Goal: Check status: Verify the current state of an ongoing process or item

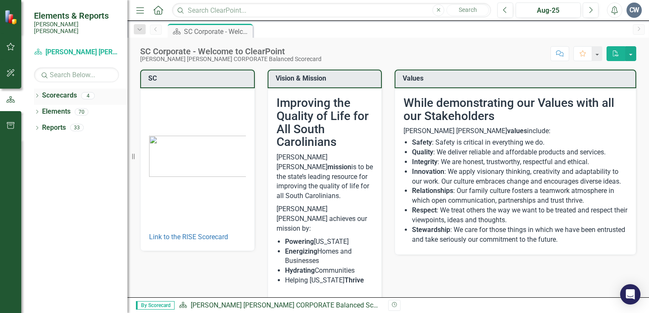
click at [41, 89] on div "Dropdown Scorecards 4" at bounding box center [80, 97] width 93 height 16
click at [34, 94] on icon "Dropdown" at bounding box center [37, 96] width 6 height 5
click at [41, 109] on icon "Dropdown" at bounding box center [41, 111] width 6 height 5
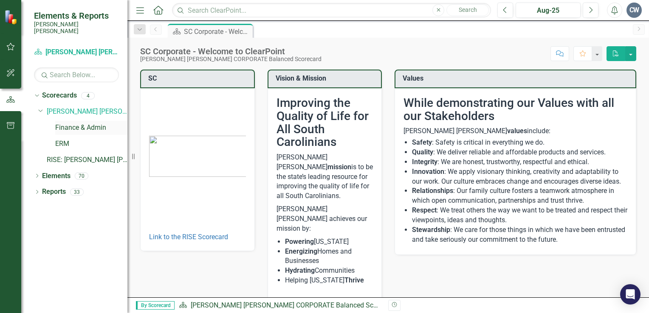
click at [91, 123] on link "Finance & Admin" at bounding box center [91, 128] width 72 height 10
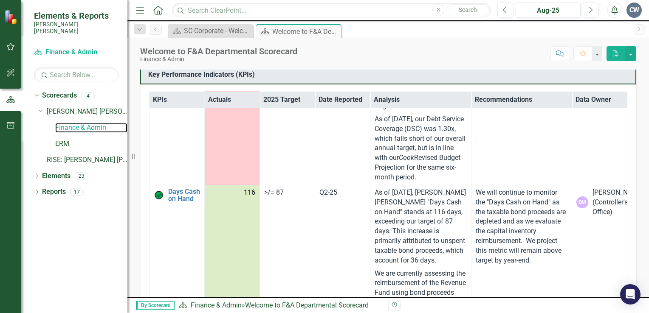
scroll to position [1613, 0]
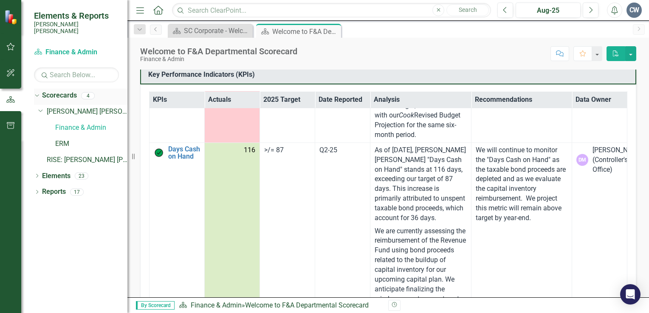
click at [37, 93] on icon "Dropdown" at bounding box center [36, 96] width 5 height 6
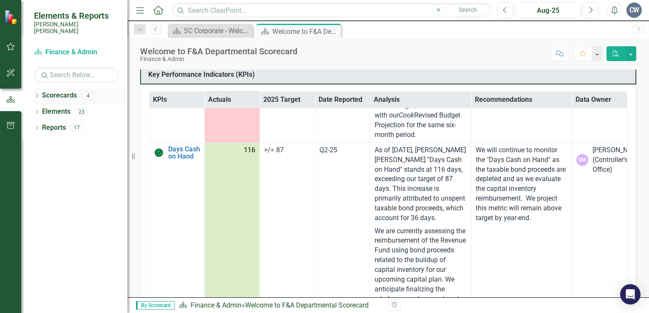
click at [37, 94] on icon "Dropdown" at bounding box center [37, 96] width 6 height 5
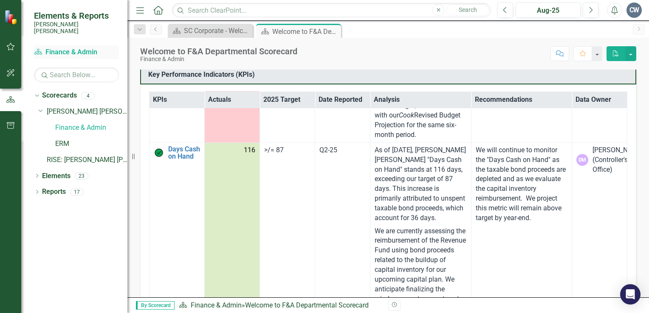
click at [66, 48] on link "Scorecard Finance & Admin" at bounding box center [76, 53] width 85 height 10
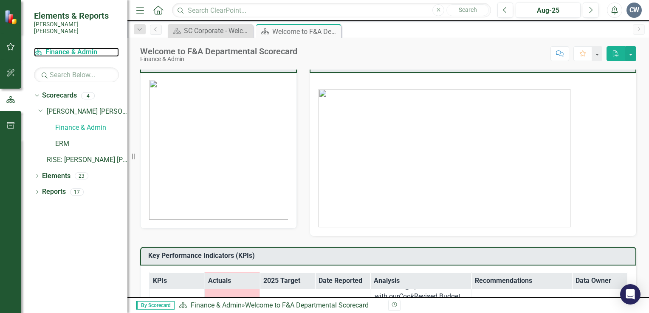
scroll to position [0, 0]
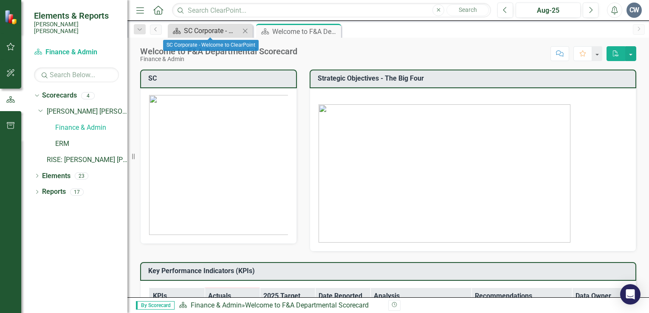
click at [203, 30] on div "SC Corporate - Welcome to ClearPoint" at bounding box center [212, 30] width 56 height 11
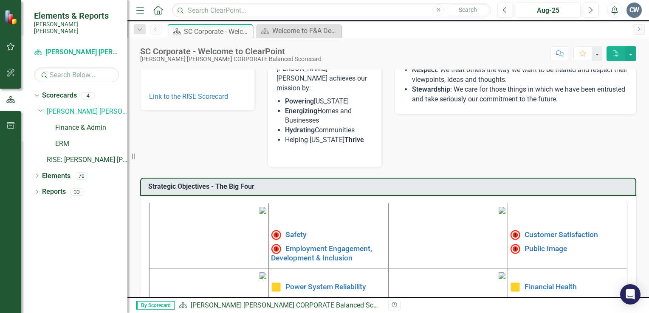
scroll to position [48, 0]
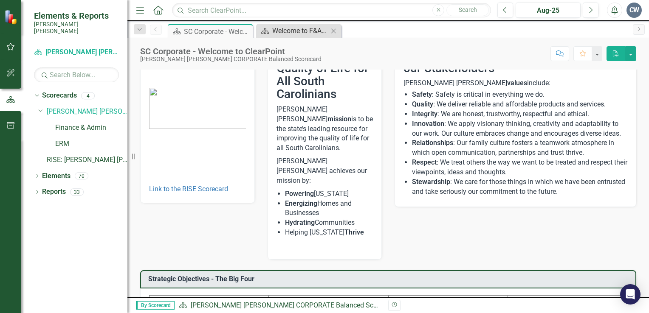
click at [301, 36] on div "Welcome to F&A Departmental Scorecard" at bounding box center [300, 30] width 56 height 11
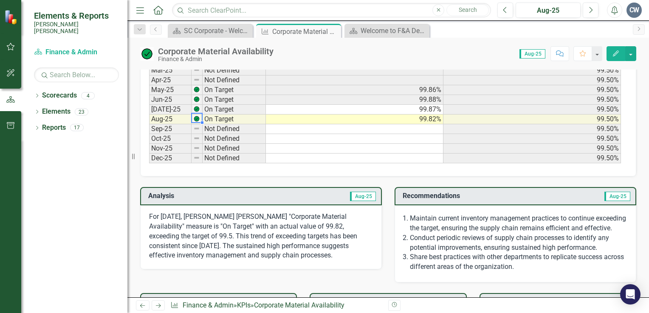
scroll to position [492, 0]
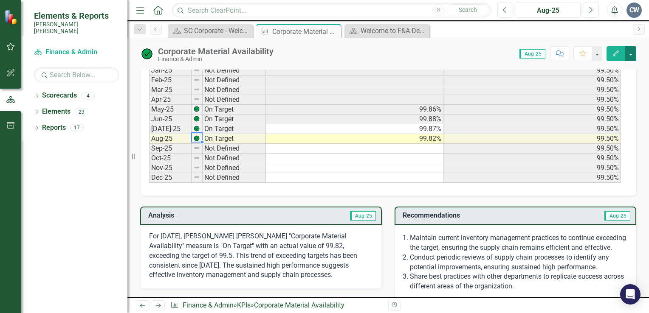
click at [633, 53] on button "button" at bounding box center [630, 53] width 11 height 15
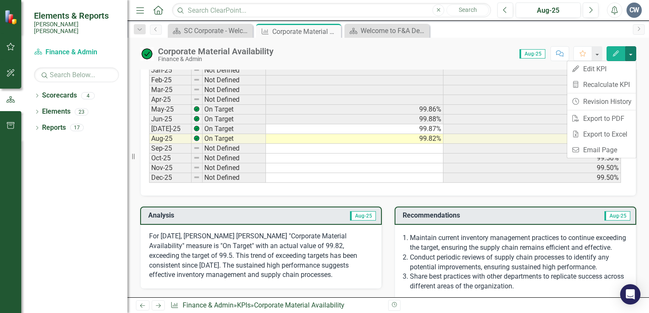
click at [480, 52] on div "Score: N/A Aug-25 Completed Comment Favorite Edit" at bounding box center [457, 53] width 358 height 14
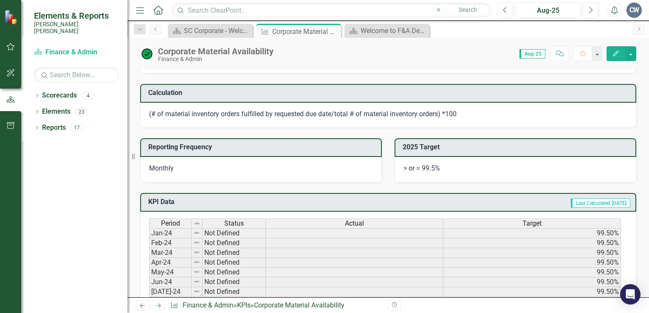
scroll to position [382, 0]
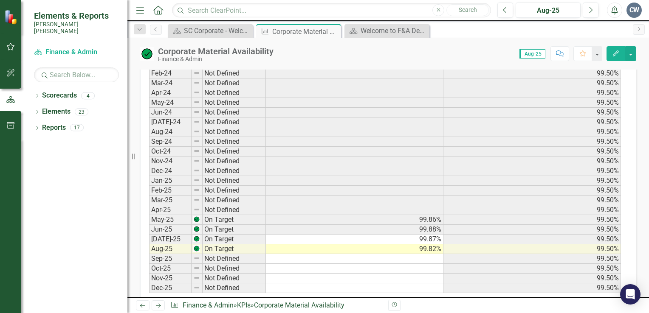
click at [207, 248] on td "On Target" at bounding box center [233, 250] width 63 height 10
click at [594, 245] on td "99.50%" at bounding box center [531, 250] width 177 height 10
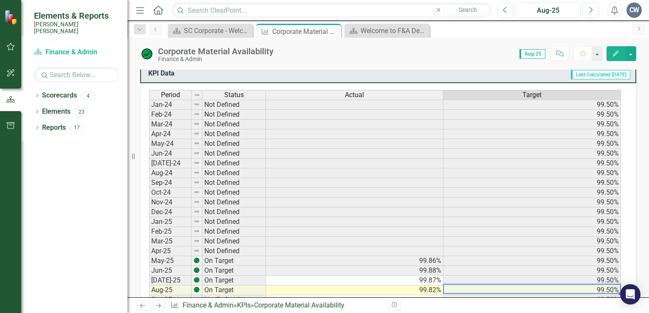
scroll to position [323, 0]
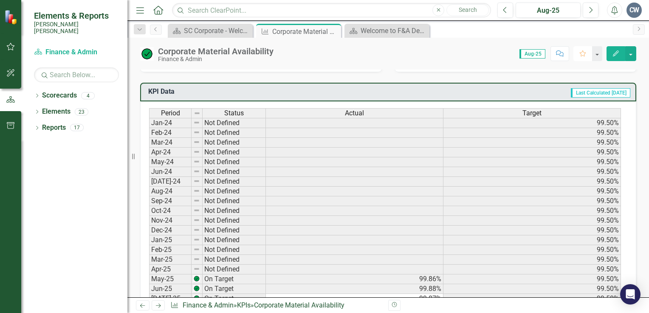
click at [584, 53] on icon "Favorite" at bounding box center [583, 54] width 8 height 6
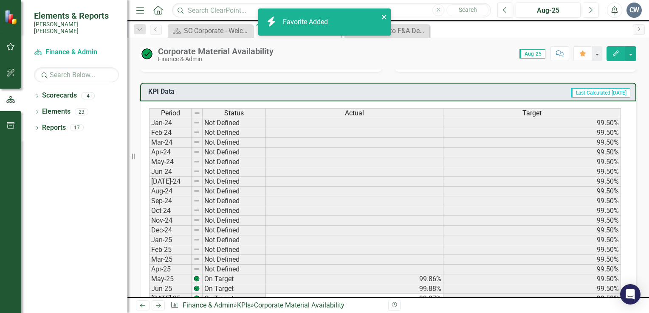
click at [384, 14] on icon "close" at bounding box center [384, 17] width 6 height 7
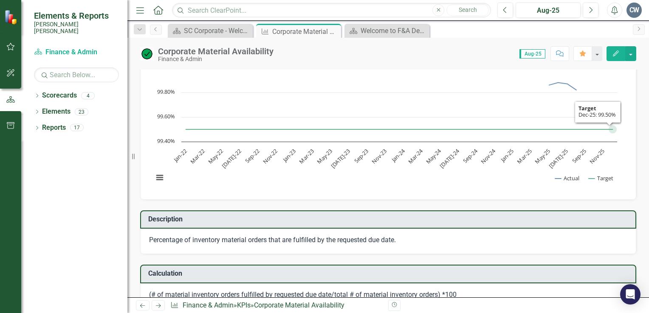
scroll to position [25, 0]
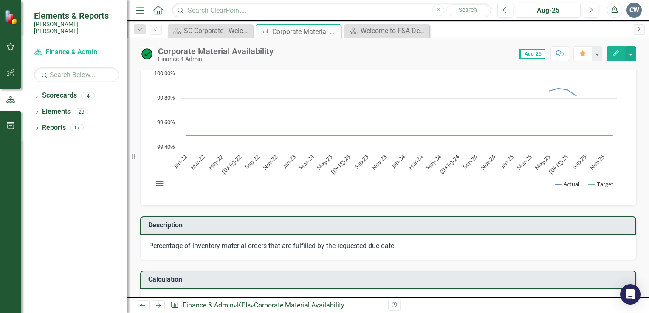
click at [635, 30] on icon "Next" at bounding box center [638, 28] width 7 height 5
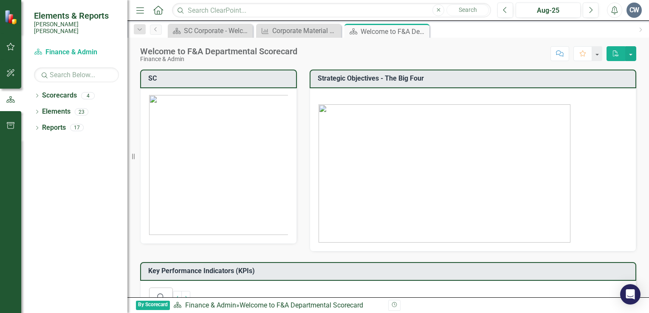
click at [324, 39] on div "Welcome to F&A Departmental Scorecard Finance & Admin Score: N/A Aug-25 Complet…" at bounding box center [387, 50] width 521 height 25
click at [316, 34] on div "Corporate Material Availability" at bounding box center [300, 30] width 56 height 11
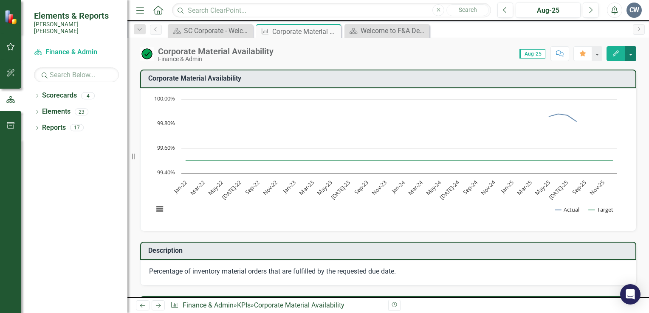
click at [626, 51] on button "button" at bounding box center [630, 53] width 11 height 15
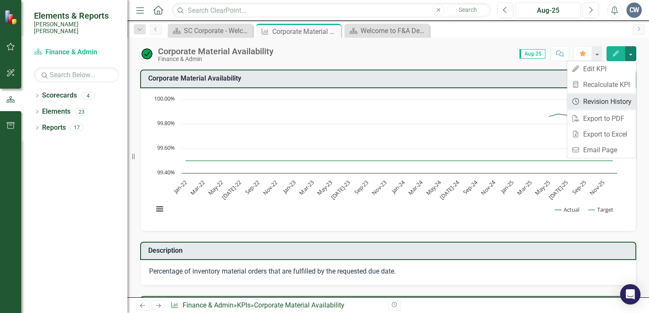
click at [599, 100] on link "Revision History Revision History" at bounding box center [601, 102] width 69 height 16
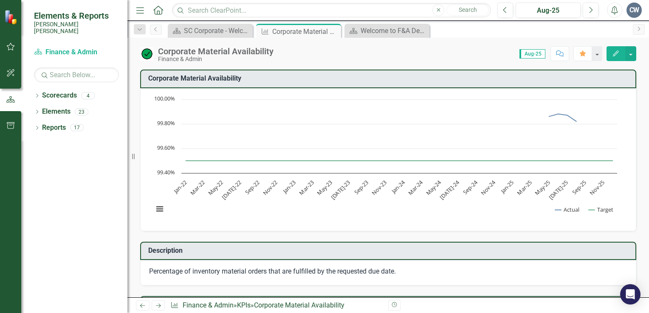
click at [630, 9] on div "CW" at bounding box center [633, 10] width 15 height 15
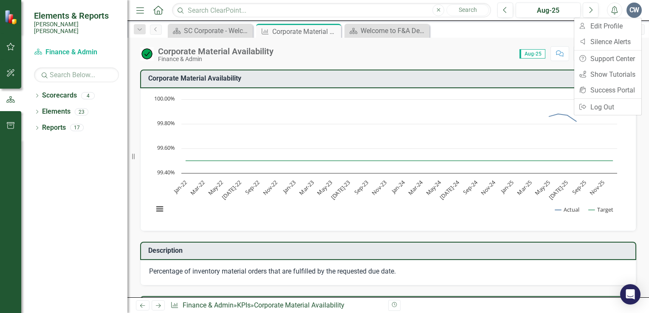
click at [472, 51] on div "Score: N/A Aug-25 Completed Comment Favorite Edit" at bounding box center [457, 53] width 358 height 14
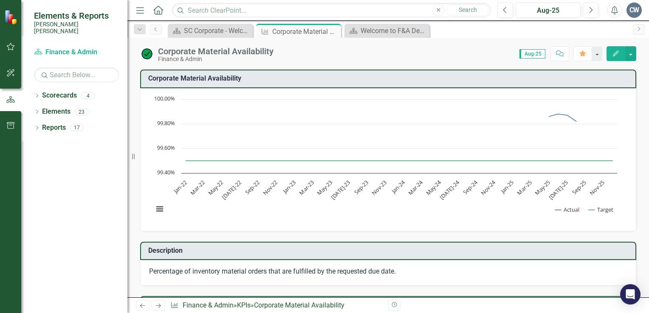
click at [564, 51] on button "Comment" at bounding box center [559, 53] width 19 height 15
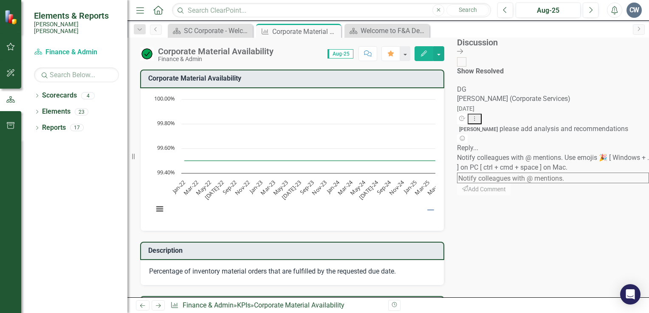
click at [478, 116] on icon "Dropdown Menu" at bounding box center [474, 119] width 7 height 6
click at [365, 56] on div "Score: N/A Aug-25 Completed Comment Favorite Edit" at bounding box center [361, 53] width 166 height 14
click at [463, 51] on icon at bounding box center [460, 51] width 6 height 5
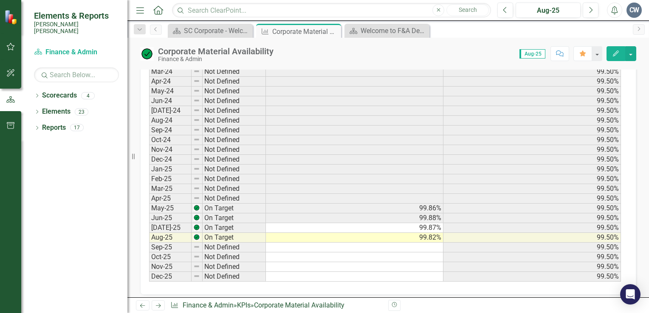
scroll to position [467, 0]
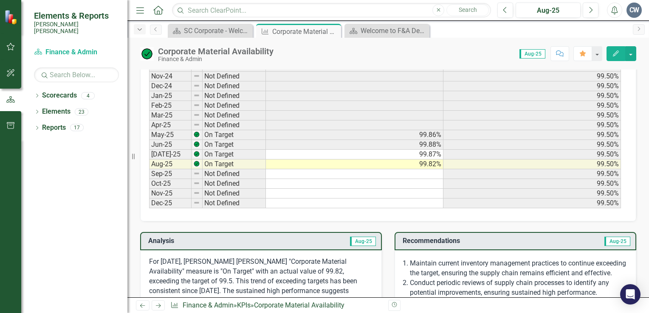
click at [139, 31] on icon "Dropdown" at bounding box center [140, 30] width 8 height 6
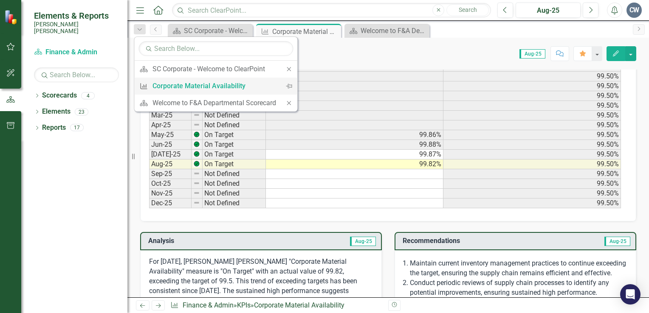
click at [231, 86] on div "Corporate Material Availability" at bounding box center [214, 86] width 124 height 11
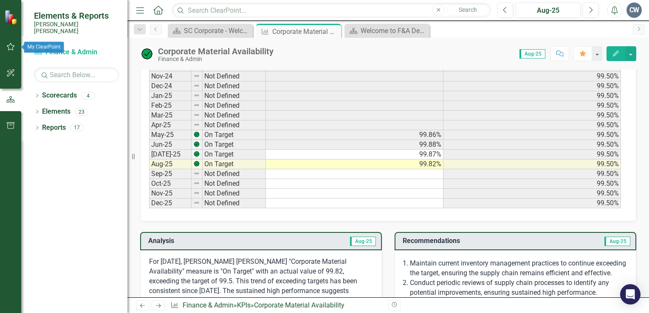
click at [8, 44] on icon "button" at bounding box center [10, 46] width 9 height 7
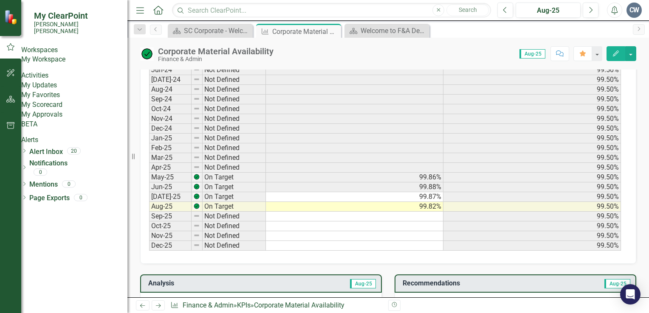
scroll to position [382, 0]
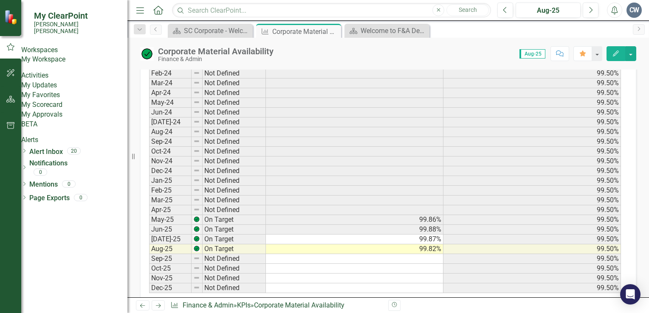
click at [65, 120] on link "My Approvals" at bounding box center [74, 115] width 106 height 10
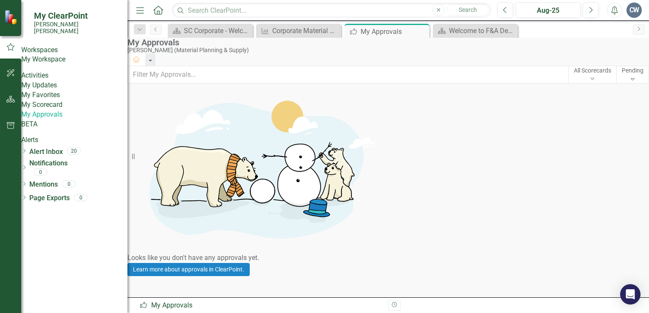
click at [621, 75] on div "Pending" at bounding box center [632, 70] width 22 height 8
click at [571, 123] on div "Pending" at bounding box center [593, 119] width 85 height 10
click at [621, 75] on div "Pending" at bounding box center [632, 70] width 22 height 8
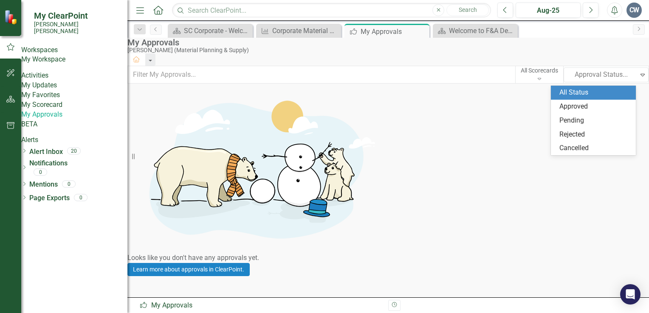
click at [562, 96] on div "All Status" at bounding box center [594, 93] width 71 height 10
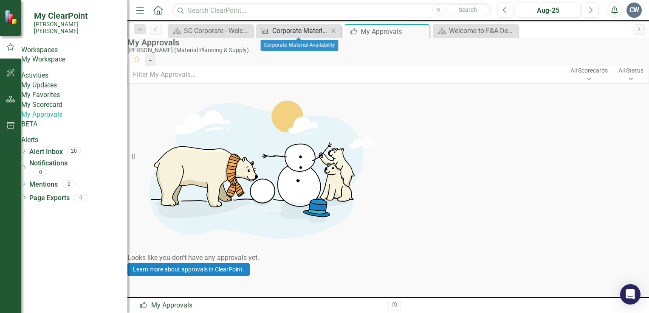
click at [298, 29] on div "Corporate Material Availability" at bounding box center [300, 30] width 56 height 11
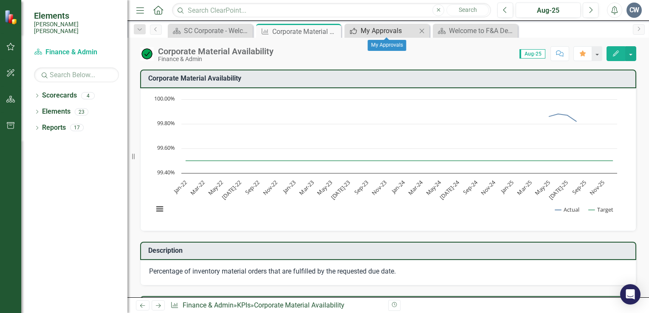
click at [402, 33] on div "My Approvals" at bounding box center [388, 30] width 56 height 11
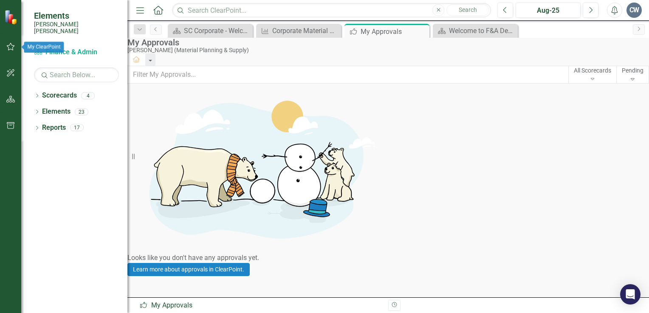
click at [11, 47] on icon "button" at bounding box center [10, 46] width 9 height 7
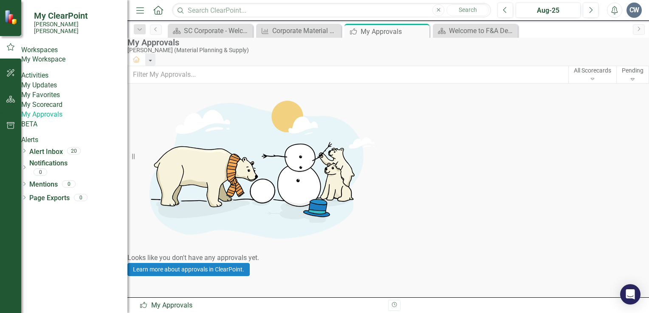
click at [51, 90] on link "My Updates" at bounding box center [74, 86] width 106 height 10
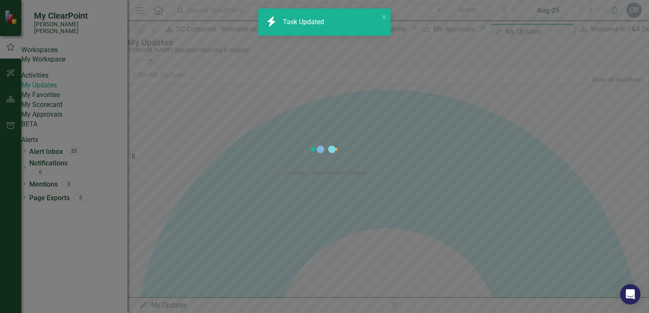
checkbox input "true"
